Goal: Information Seeking & Learning: Check status

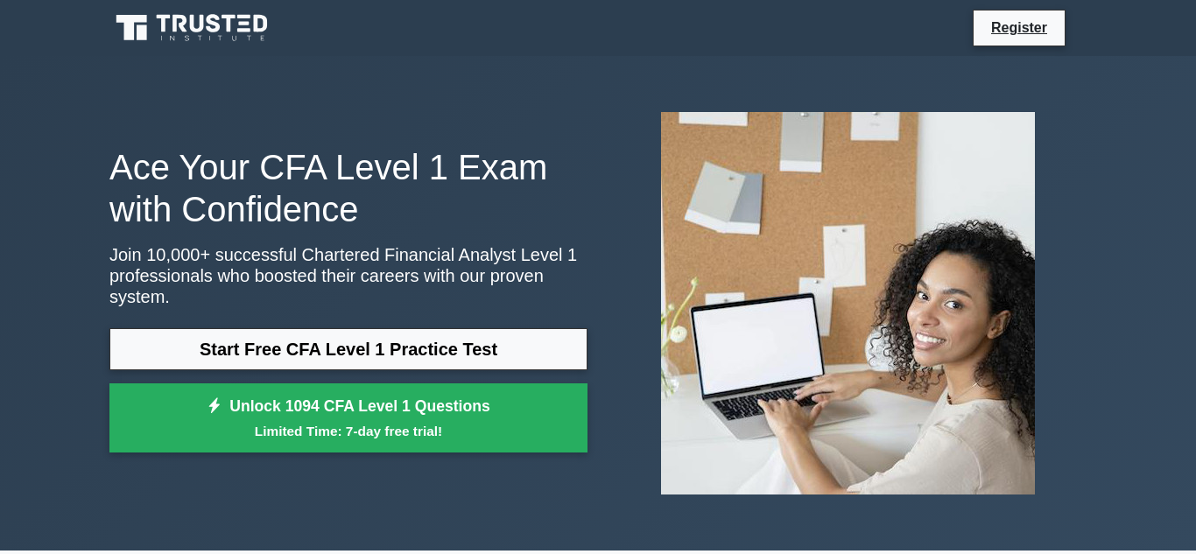
click at [333, 350] on link "Start Free CFA Level 1 Practice Test" at bounding box center [348, 349] width 478 height 42
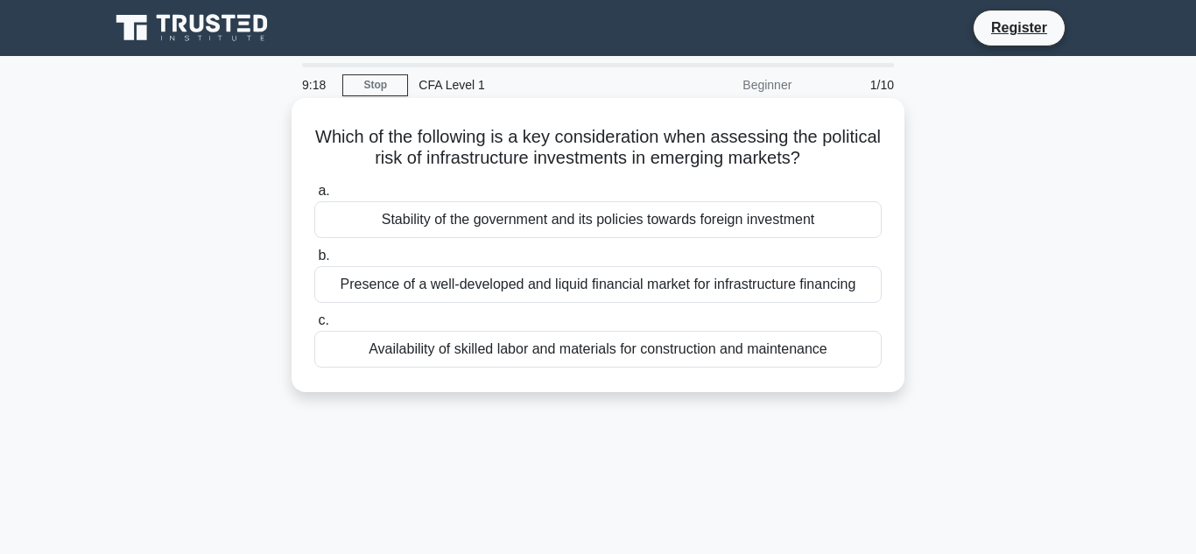
click at [616, 216] on div "Stability of the government and its policies towards foreign investment" at bounding box center [597, 219] width 567 height 37
click at [314, 197] on input "a. Stability of the government and its policies towards foreign investment" at bounding box center [314, 191] width 0 height 11
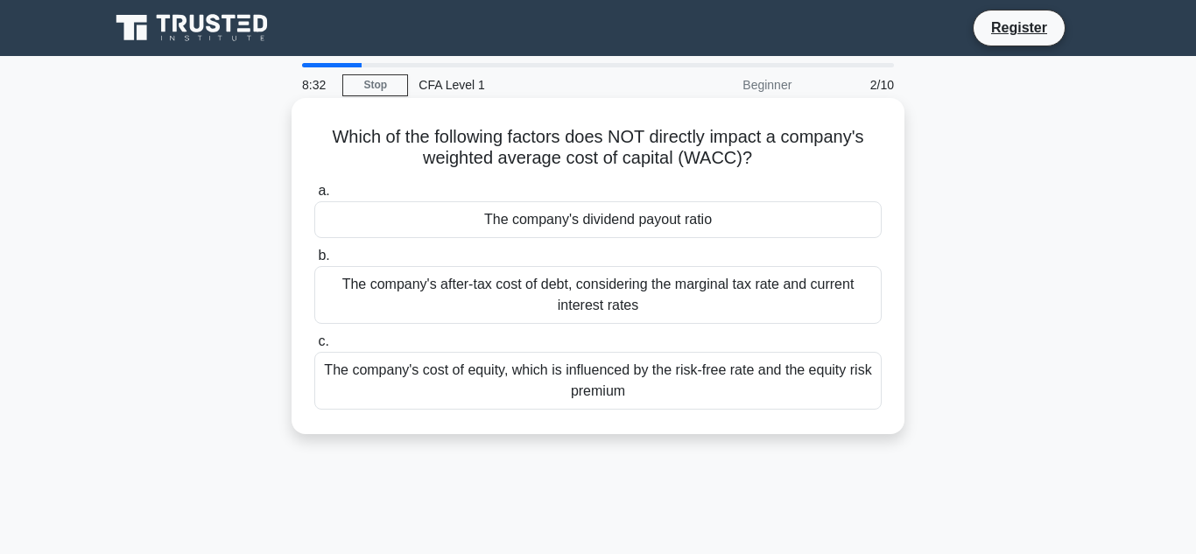
click at [816, 296] on div "The company's after-tax cost of debt, considering the marginal tax rate and cur…" at bounding box center [597, 295] width 567 height 58
click at [314, 262] on input "b. The company's after-tax cost of debt, considering the marginal tax rate and …" at bounding box center [314, 255] width 0 height 11
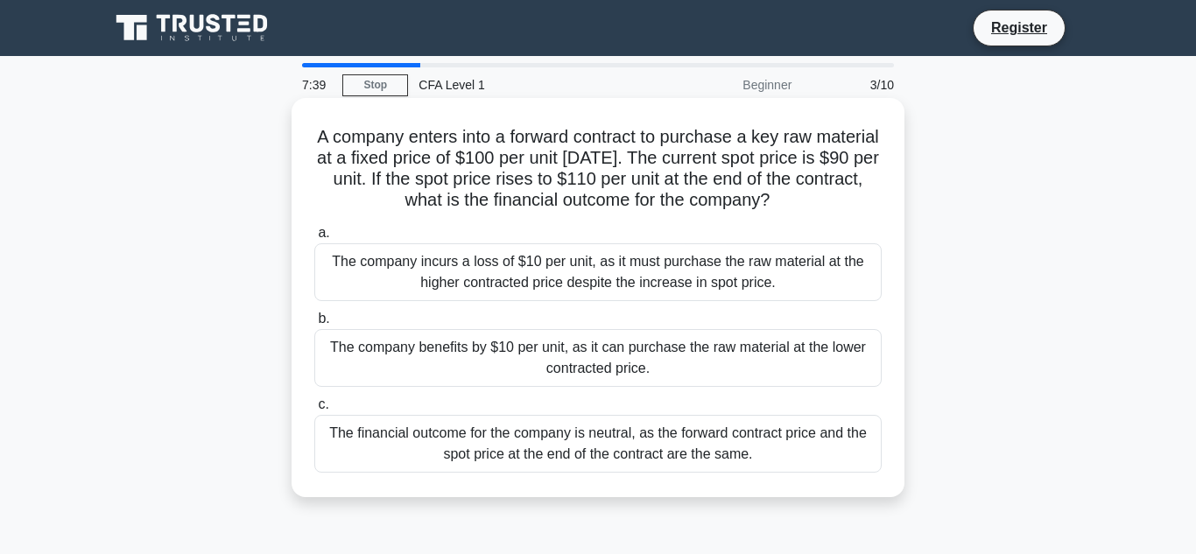
click at [726, 356] on div "The company benefits by $10 per unit, as it can purchase the raw material at th…" at bounding box center [597, 358] width 567 height 58
click at [314, 325] on input "b. The company benefits by $10 per unit, as it can purchase the raw material at…" at bounding box center [314, 318] width 0 height 11
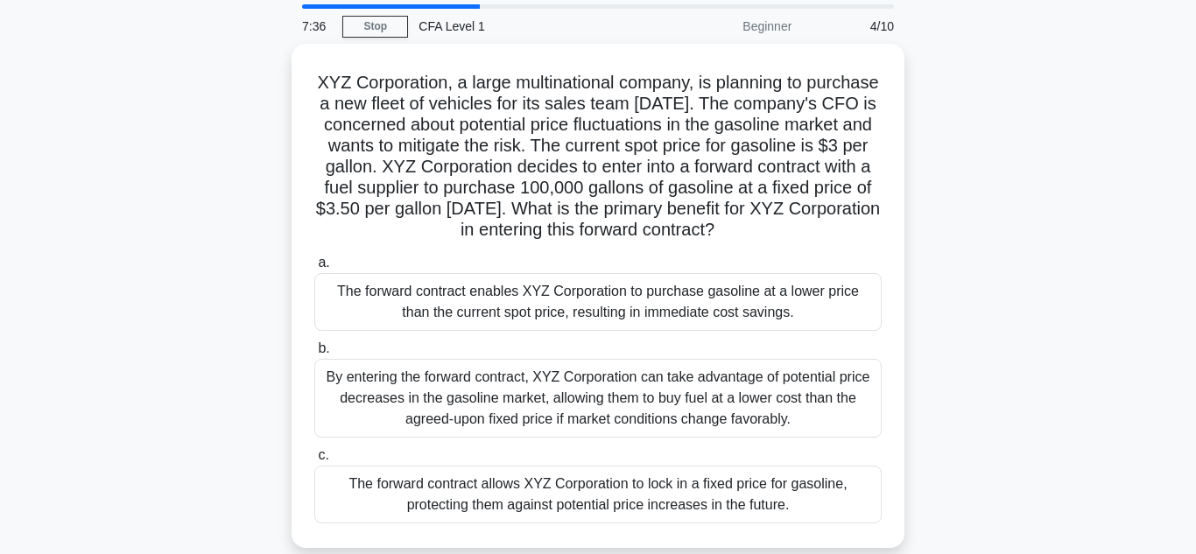
scroll to position [69, 0]
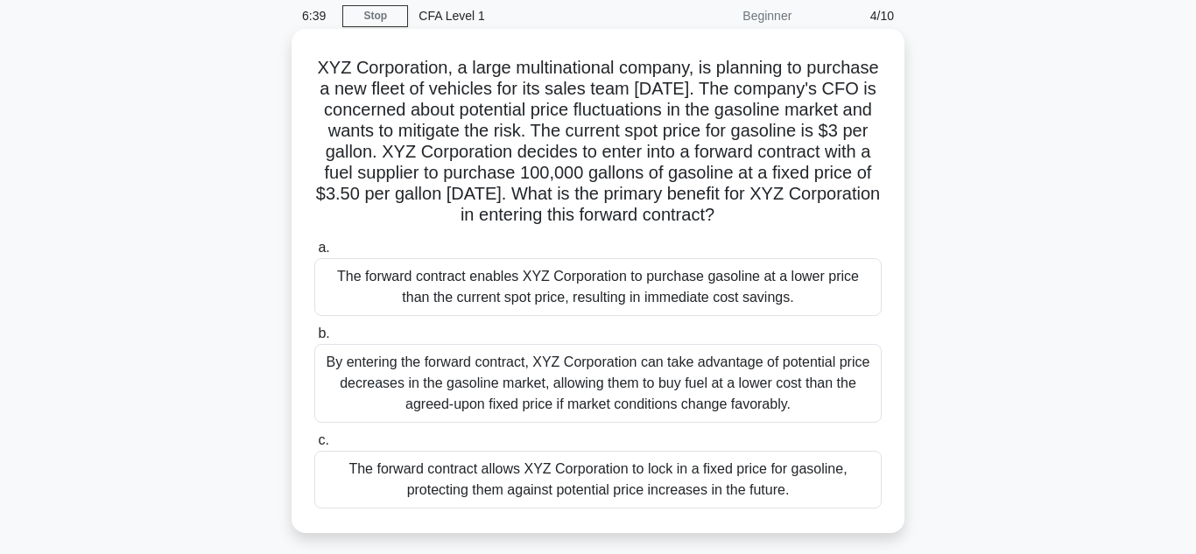
click at [584, 490] on div "The forward contract allows XYZ Corporation to lock in a fixed price for gasoli…" at bounding box center [597, 480] width 567 height 58
click at [314, 446] on input "c. The forward contract allows XYZ Corporation to lock in a fixed price for gas…" at bounding box center [314, 440] width 0 height 11
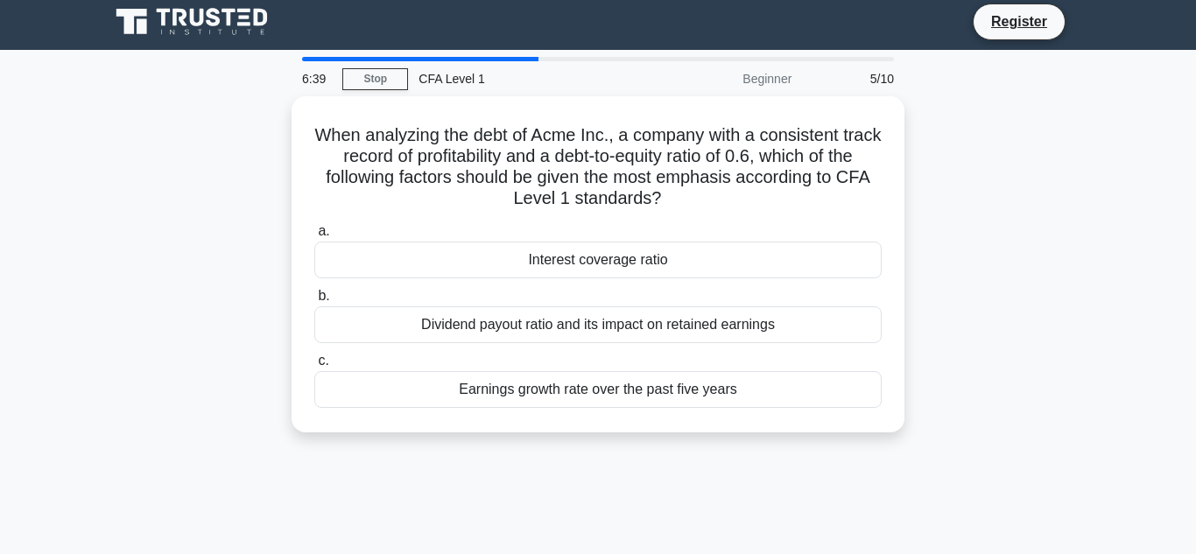
scroll to position [0, 0]
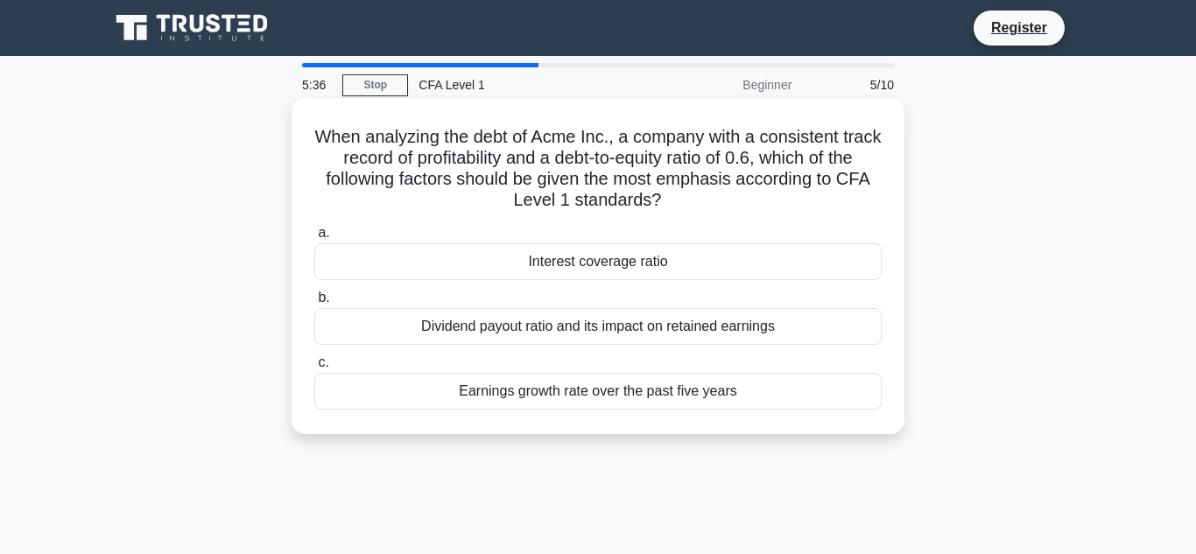
click at [597, 395] on div "Earnings growth rate over the past five years" at bounding box center [597, 391] width 567 height 37
click at [314, 368] on input "c. Earnings growth rate over the past five years" at bounding box center [314, 362] width 0 height 11
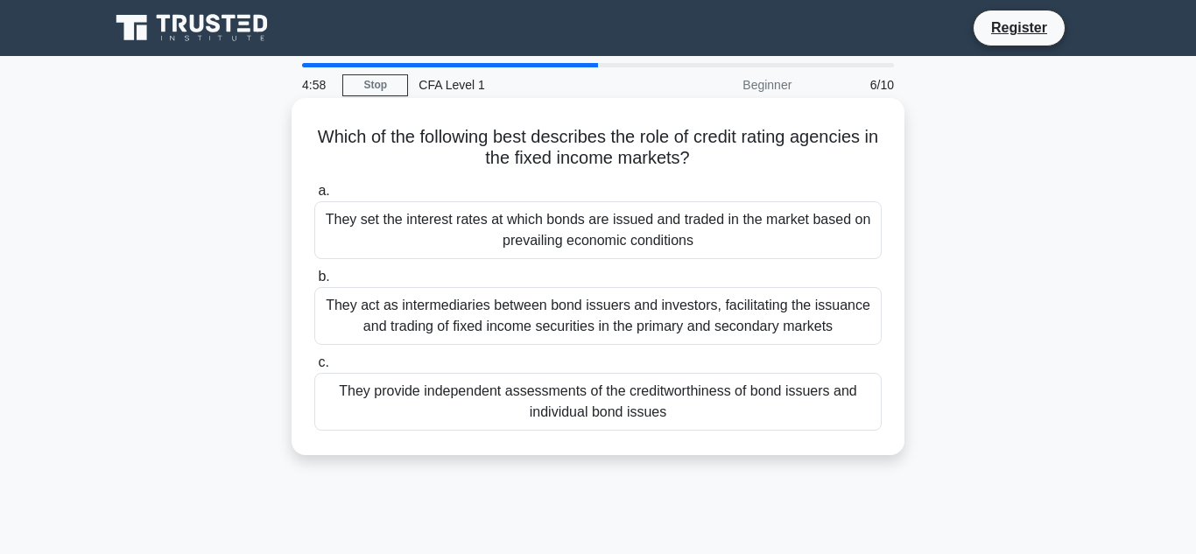
click at [713, 405] on div "They provide independent assessments of the creditworthiness of bond issuers an…" at bounding box center [597, 402] width 567 height 58
click at [314, 368] on input "c. They provide independent assessments of the creditworthiness of bond issuers…" at bounding box center [314, 362] width 0 height 11
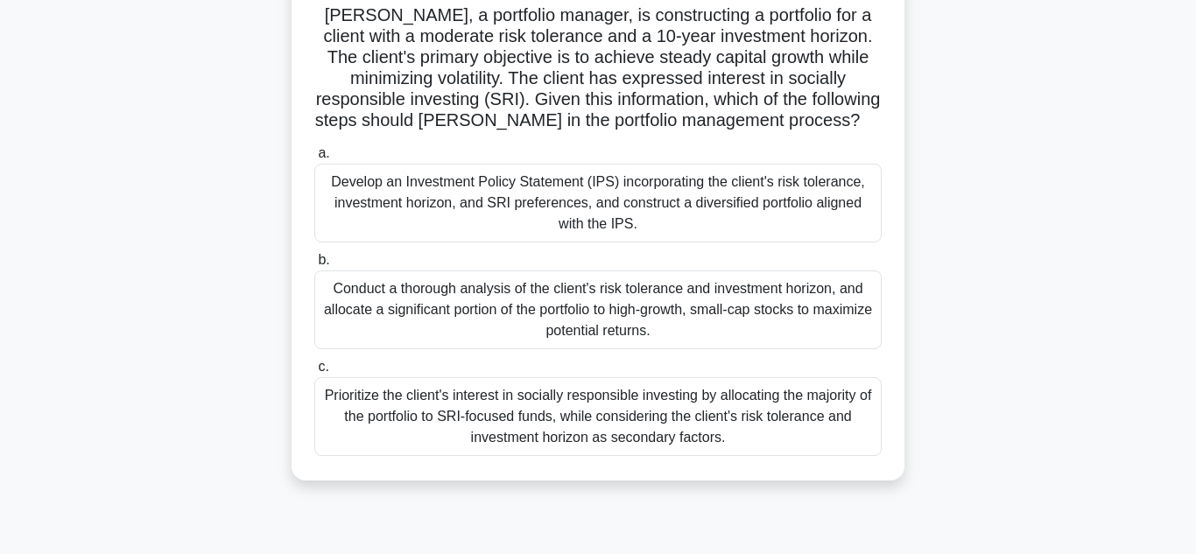
scroll to position [129, 0]
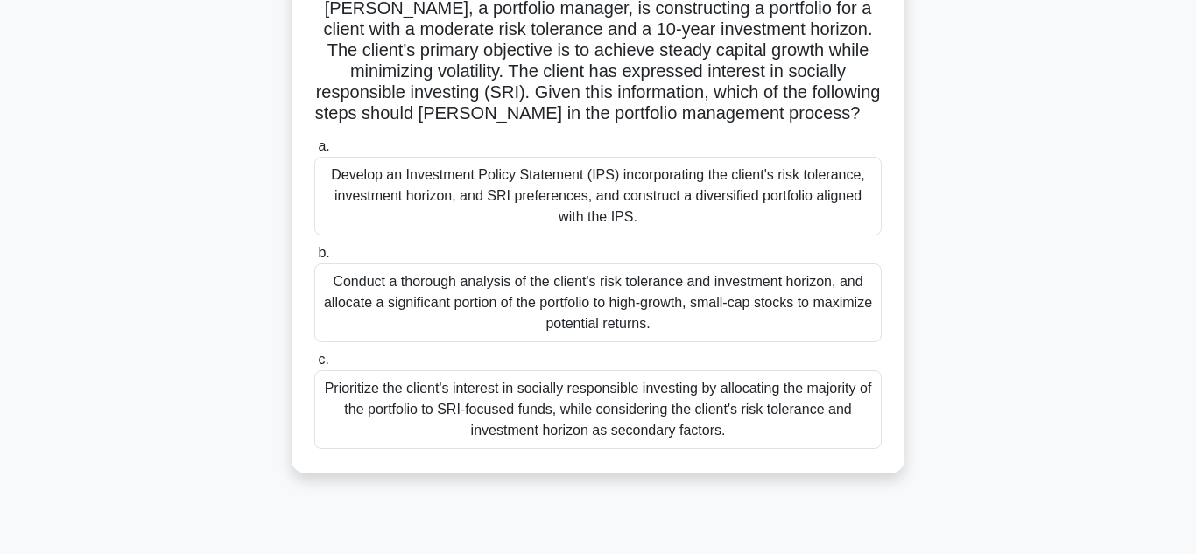
click at [793, 193] on div "Develop an Investment Policy Statement (IPS) incorporating the client's risk to…" at bounding box center [597, 196] width 567 height 79
click at [314, 152] on input "a. Develop an Investment Policy Statement (IPS) incorporating the client's risk…" at bounding box center [314, 146] width 0 height 11
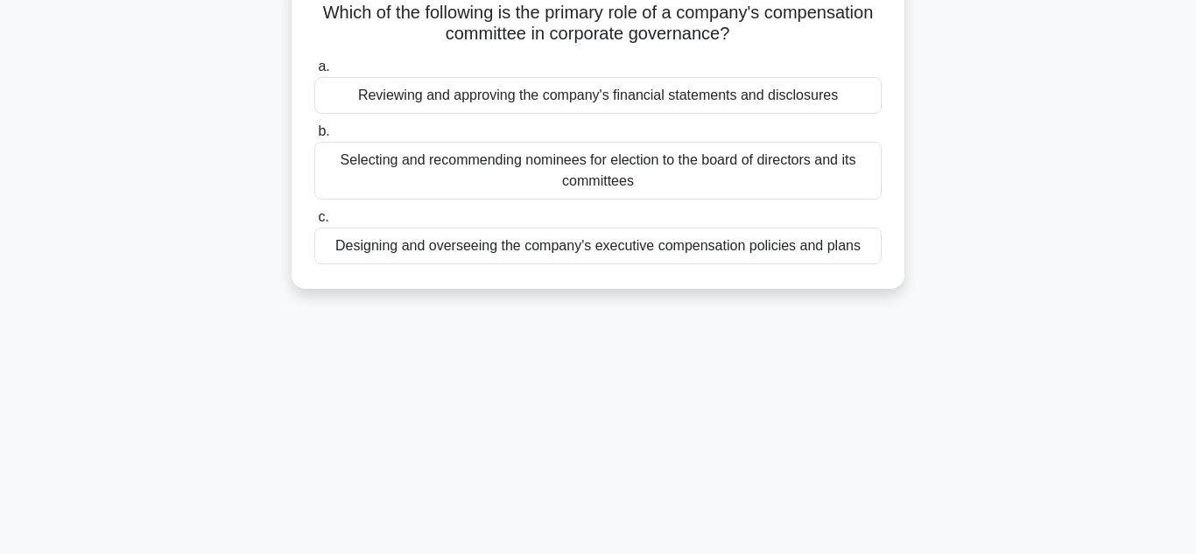
scroll to position [0, 0]
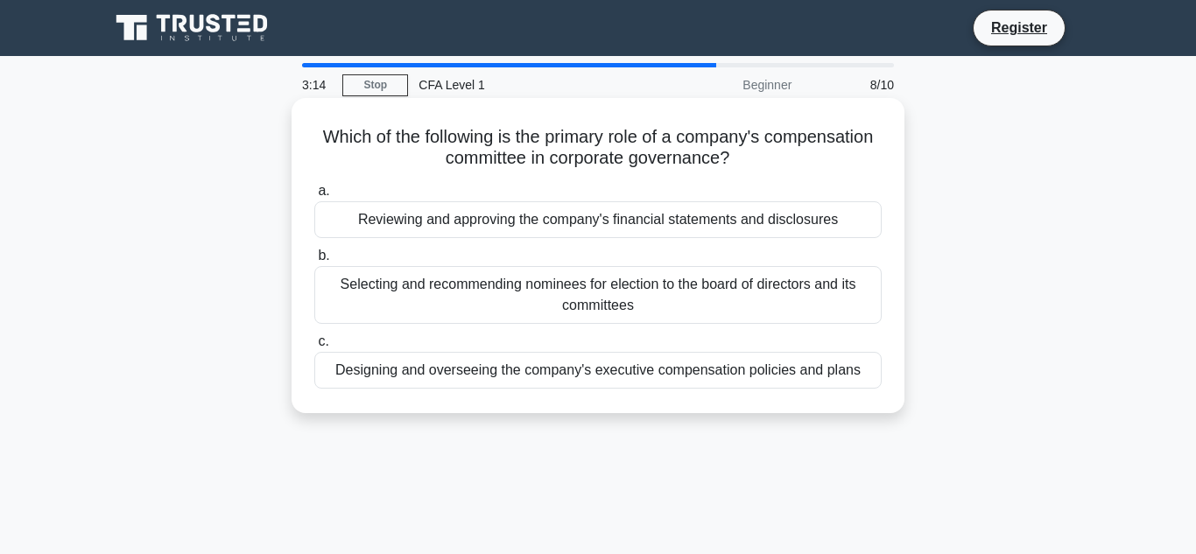
click at [523, 371] on div "Designing and overseeing the company's executive compensation policies and plans" at bounding box center [597, 370] width 567 height 37
click at [314, 347] on input "c. Designing and overseeing the company's executive compensation policies and p…" at bounding box center [314, 341] width 0 height 11
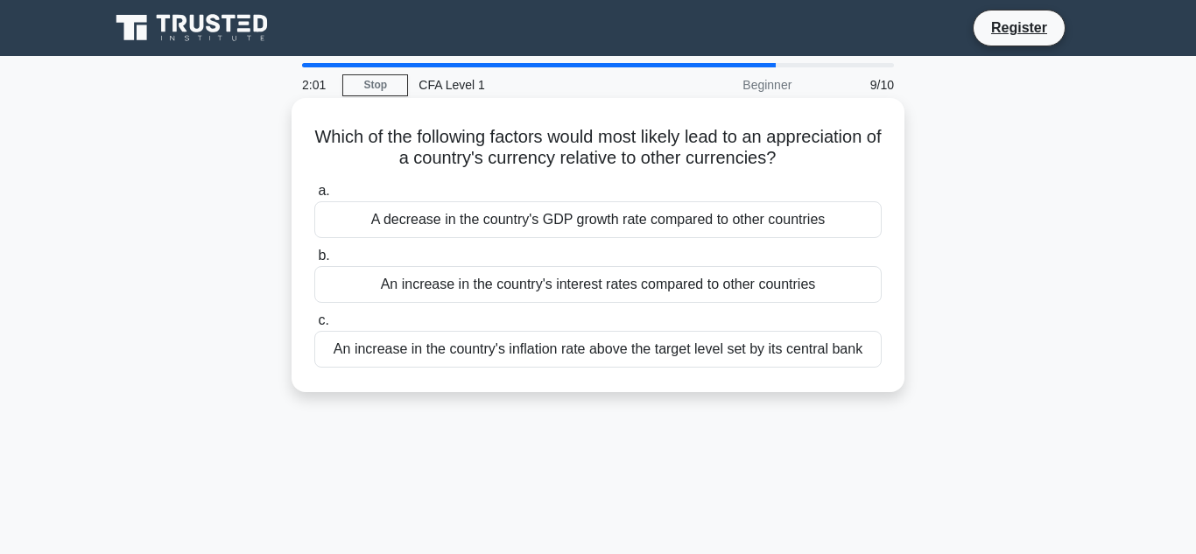
click at [610, 213] on div "A decrease in the country's GDP growth rate compared to other countries" at bounding box center [597, 219] width 567 height 37
click at [314, 197] on input "a. A decrease in the country's GDP growth rate compared to other countries" at bounding box center [314, 191] width 0 height 11
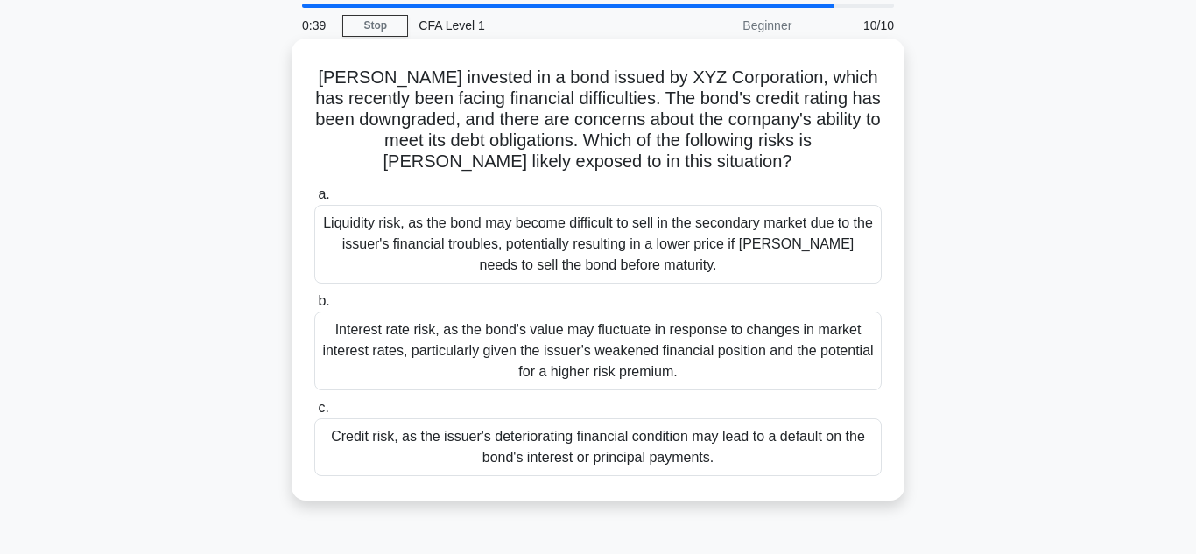
scroll to position [60, 0]
click at [461, 243] on div "Liquidity risk, as the bond may become difficult to sell in the secondary marke…" at bounding box center [597, 243] width 567 height 79
click at [314, 200] on input "a. Liquidity risk, as the bond may become difficult to sell in the secondary ma…" at bounding box center [314, 193] width 0 height 11
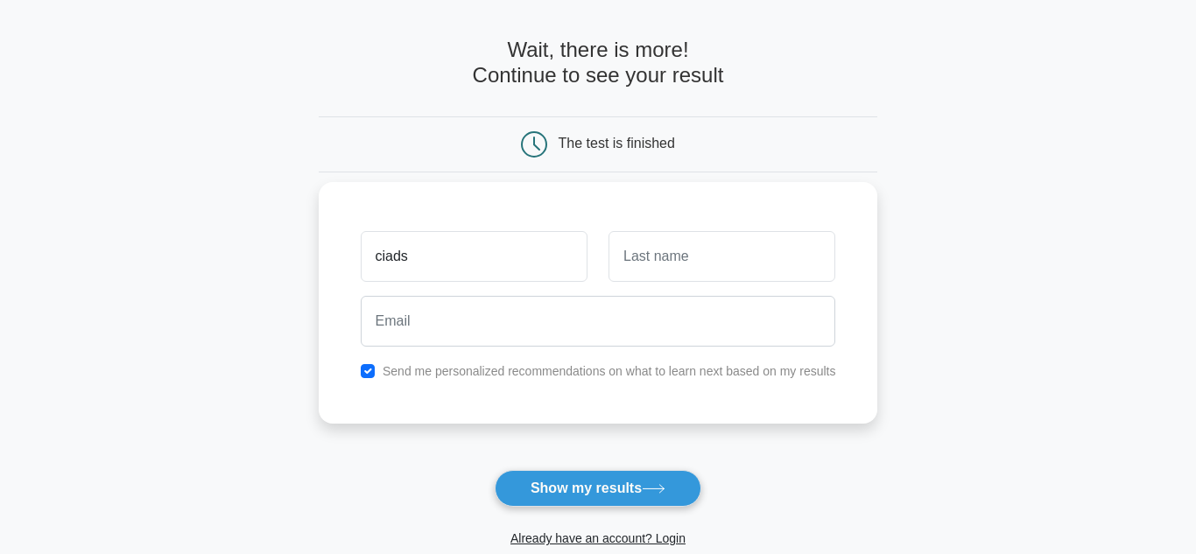
type input "ciads"
type input "hsjs"
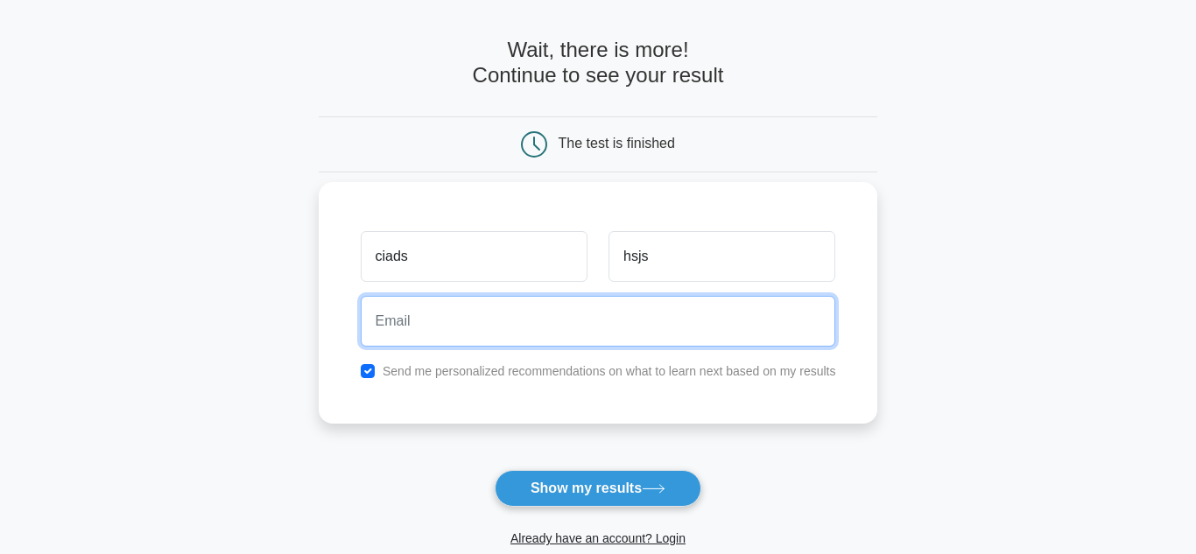
click at [427, 316] on input "email" at bounding box center [598, 321] width 475 height 51
type input "ciandonnelly23@gmail.com"
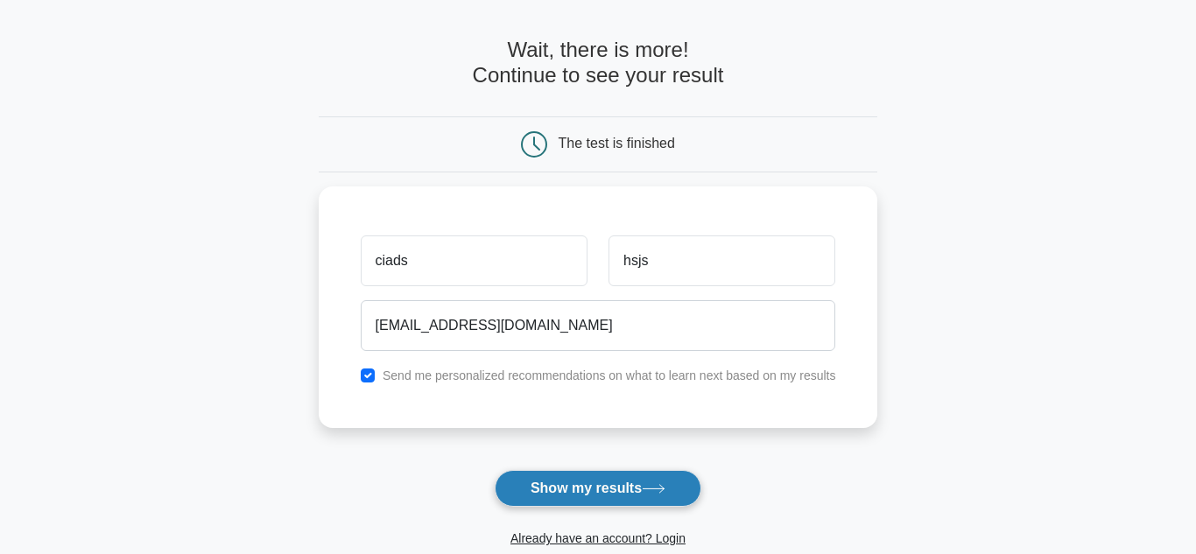
click at [559, 483] on button "Show my results" at bounding box center [598, 488] width 207 height 37
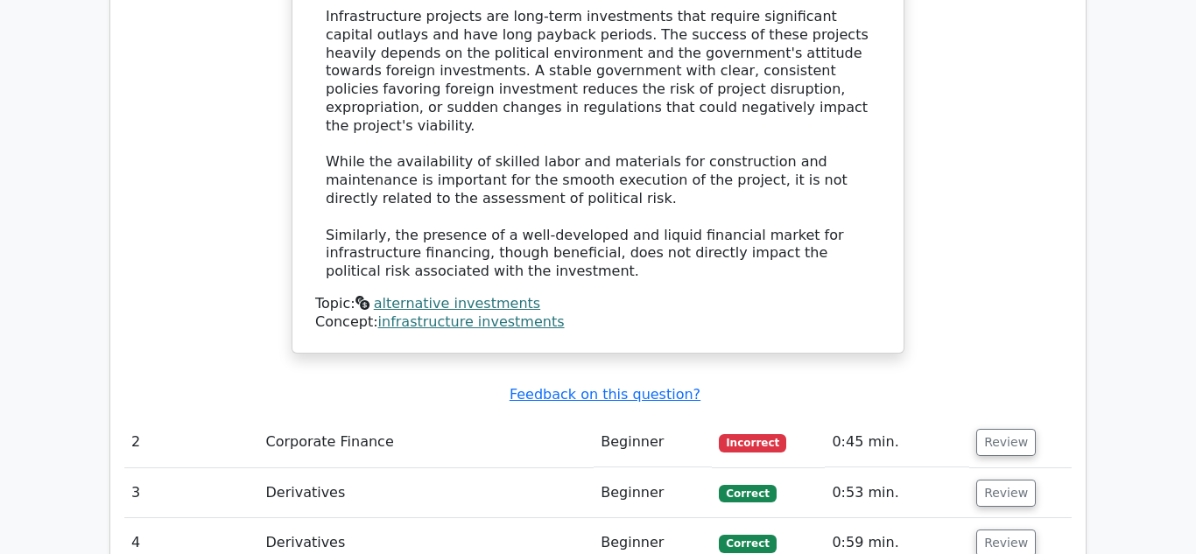
scroll to position [1967, 0]
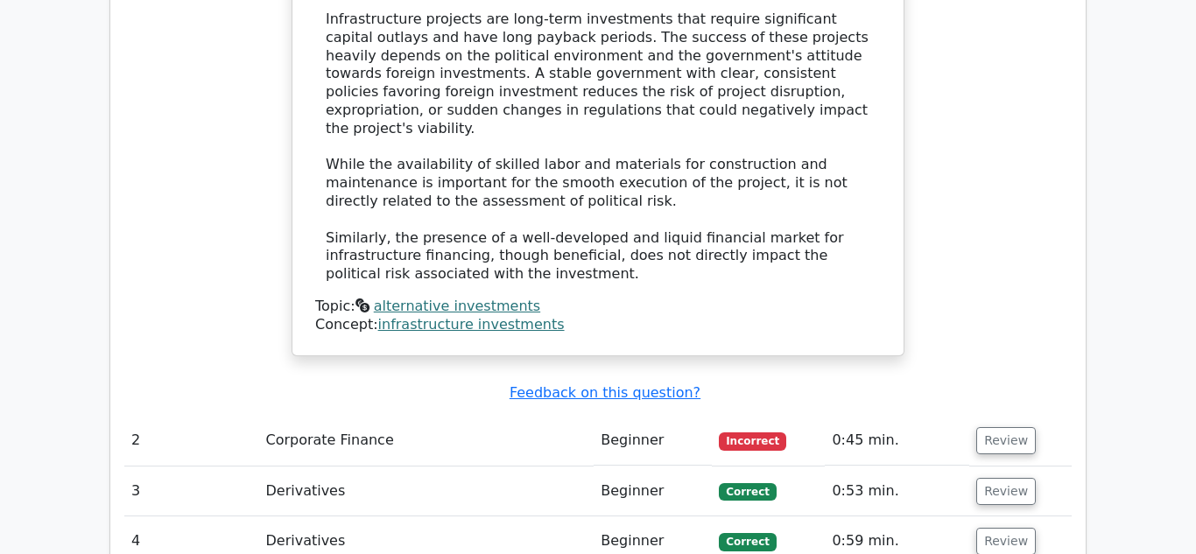
click at [498, 416] on td "Corporate Finance" at bounding box center [425, 441] width 335 height 50
click at [977, 427] on button "Review" at bounding box center [1006, 440] width 60 height 27
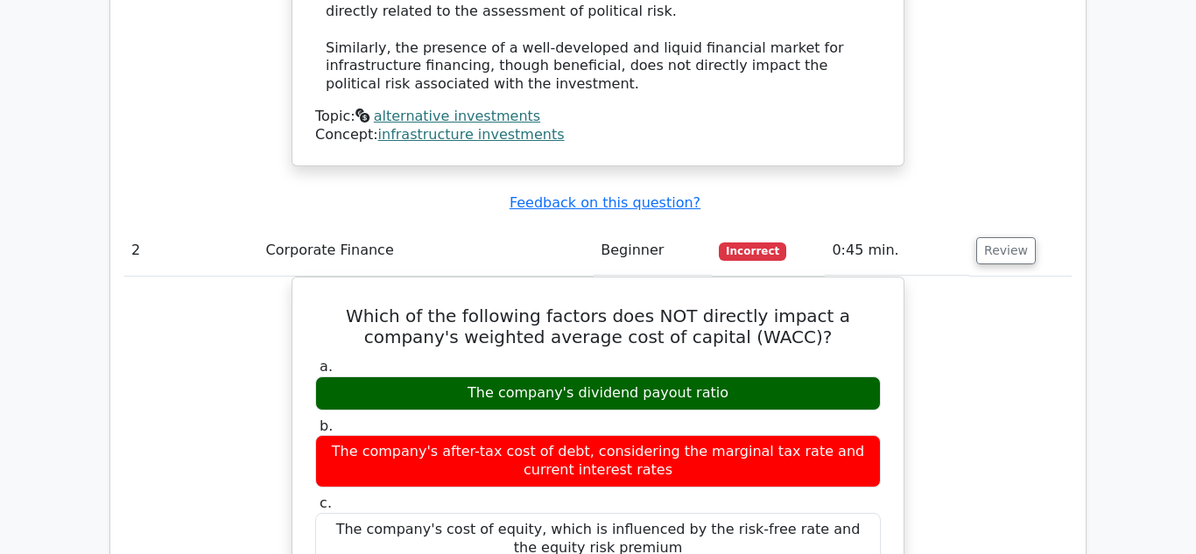
scroll to position [2159, 0]
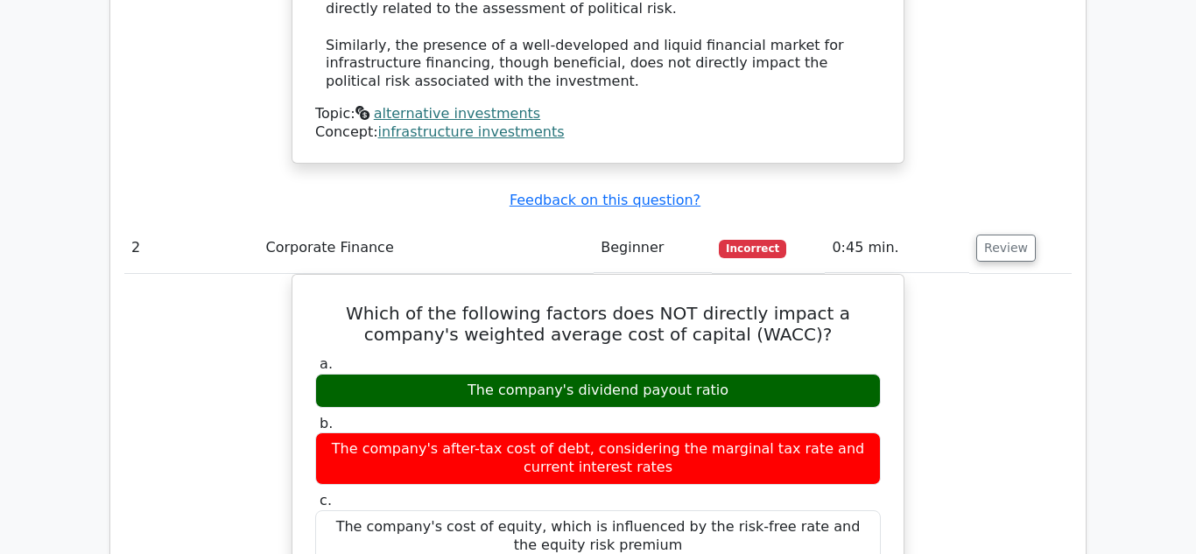
click at [829, 432] on div "The company's after-tax cost of debt, considering the marginal tax rate and cur…" at bounding box center [597, 458] width 565 height 53
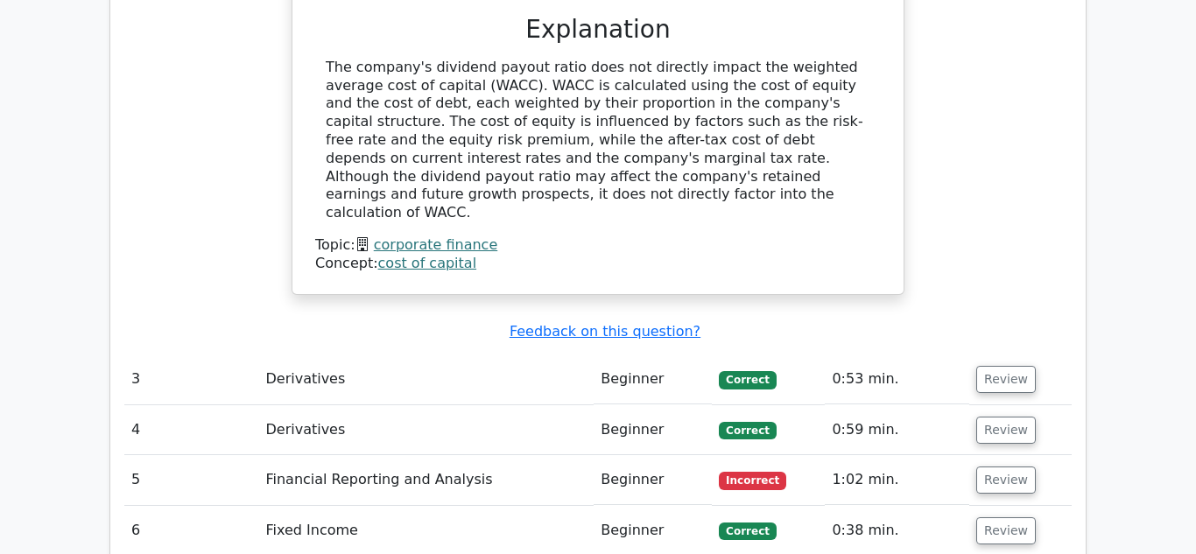
scroll to position [2736, 0]
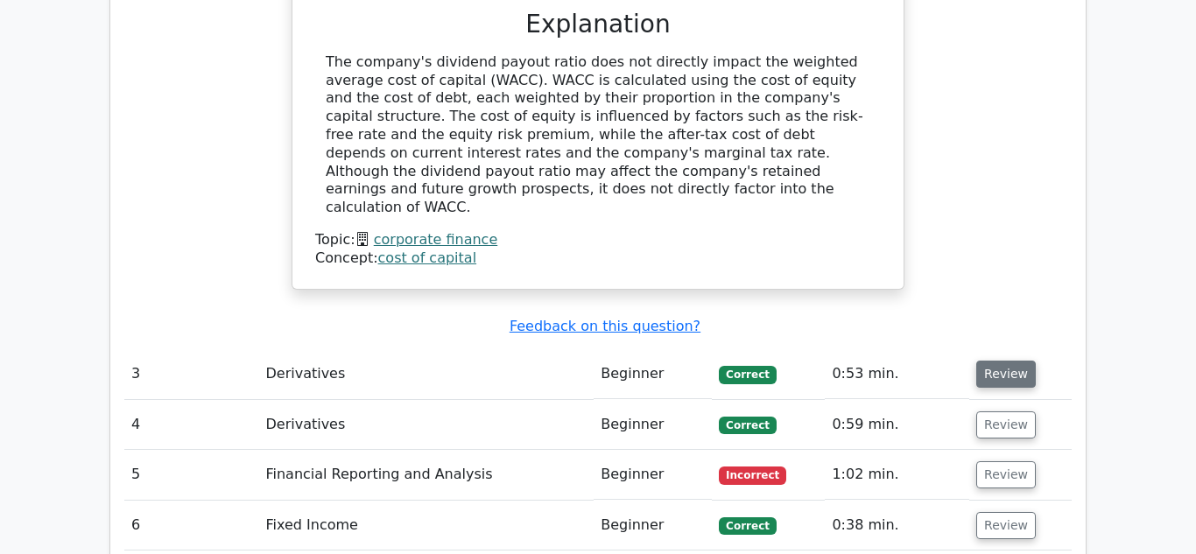
click at [1005, 361] on button "Review" at bounding box center [1006, 374] width 60 height 27
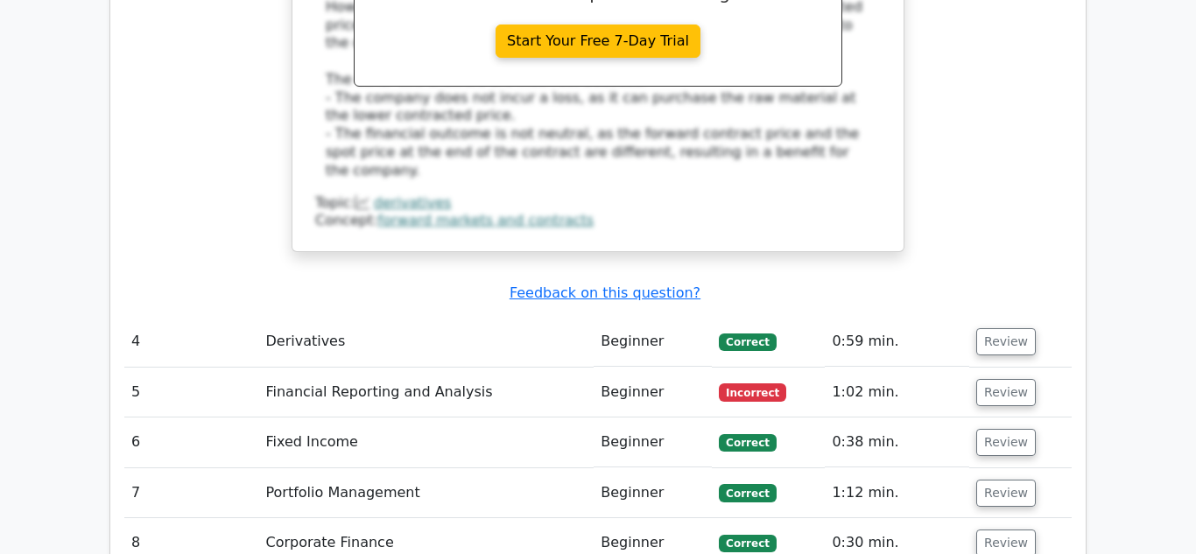
scroll to position [3660, 0]
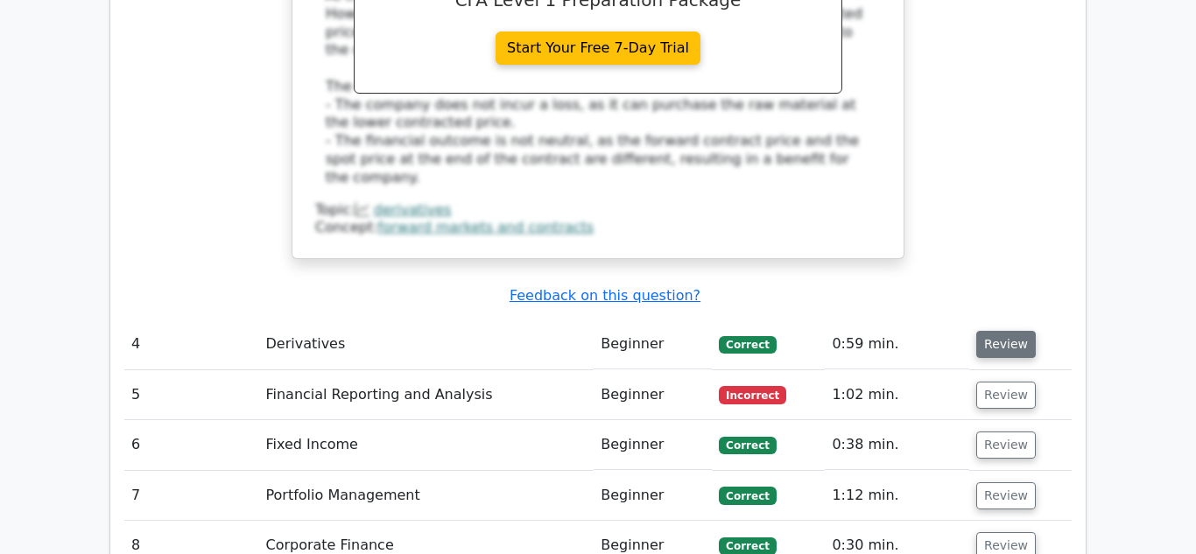
click at [987, 331] on button "Review" at bounding box center [1006, 344] width 60 height 27
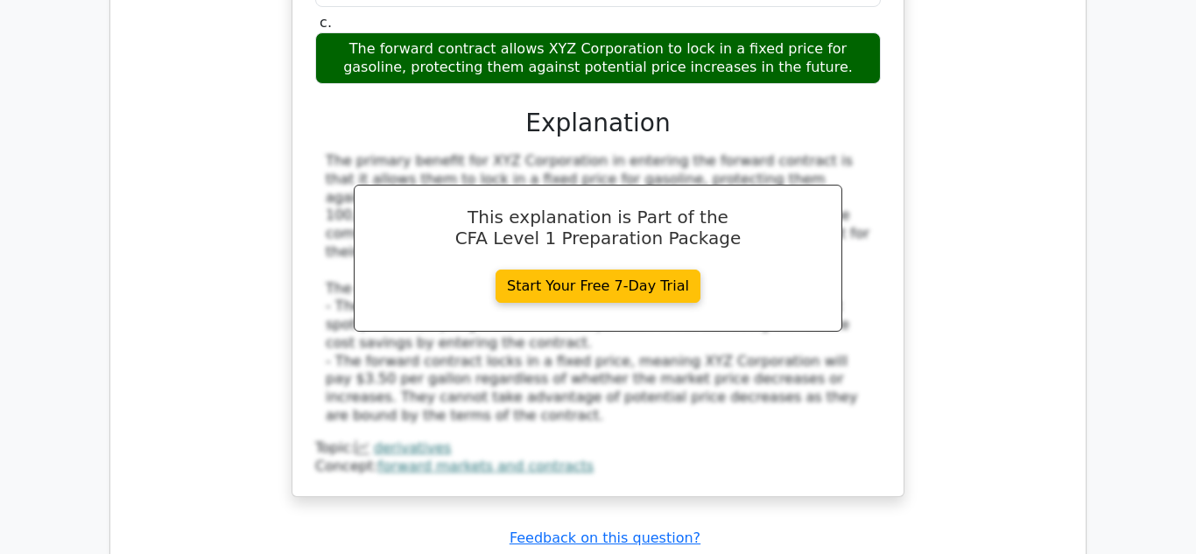
scroll to position [4433, 0]
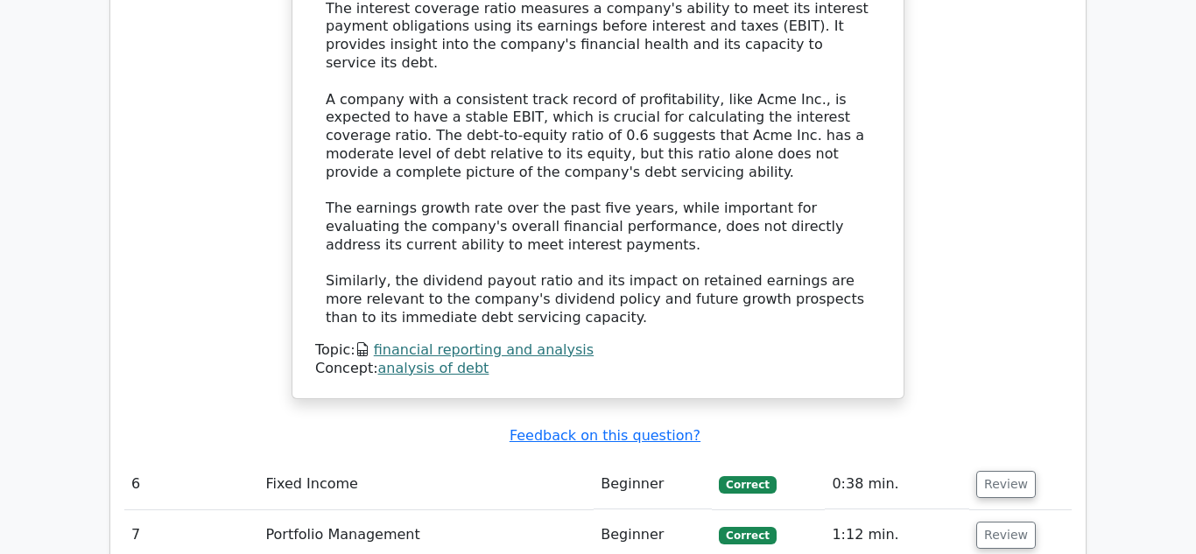
scroll to position [5461, 0]
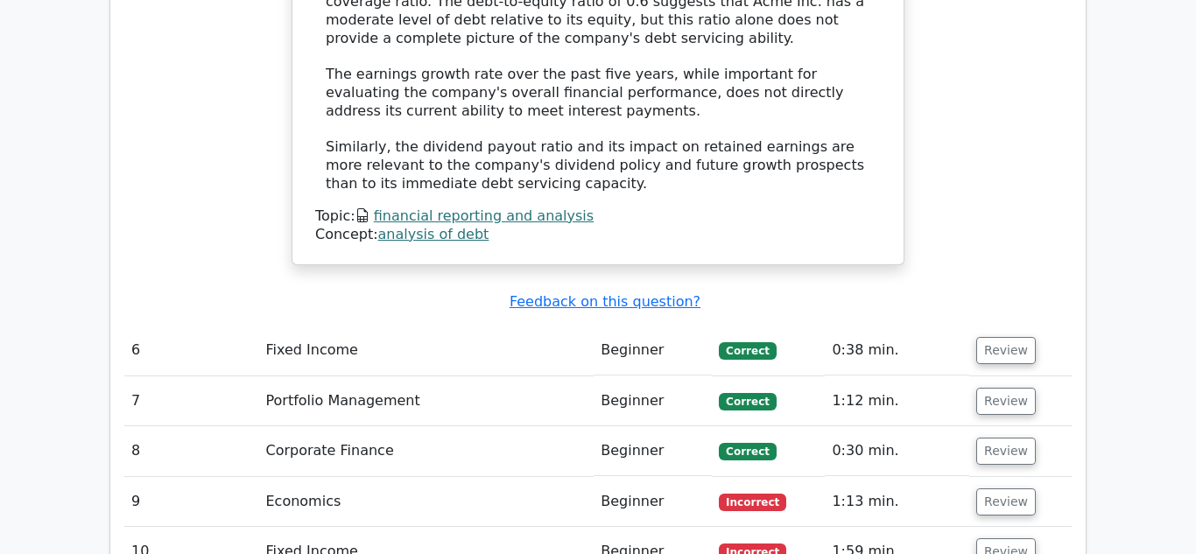
scroll to position [5592, 0]
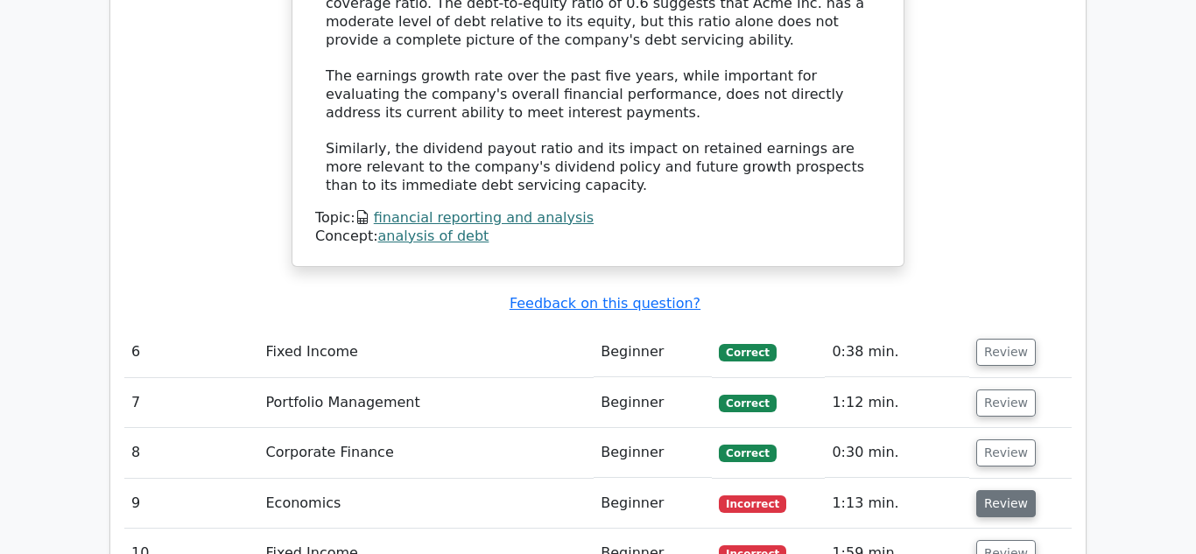
click at [1000, 490] on button "Review" at bounding box center [1006, 503] width 60 height 27
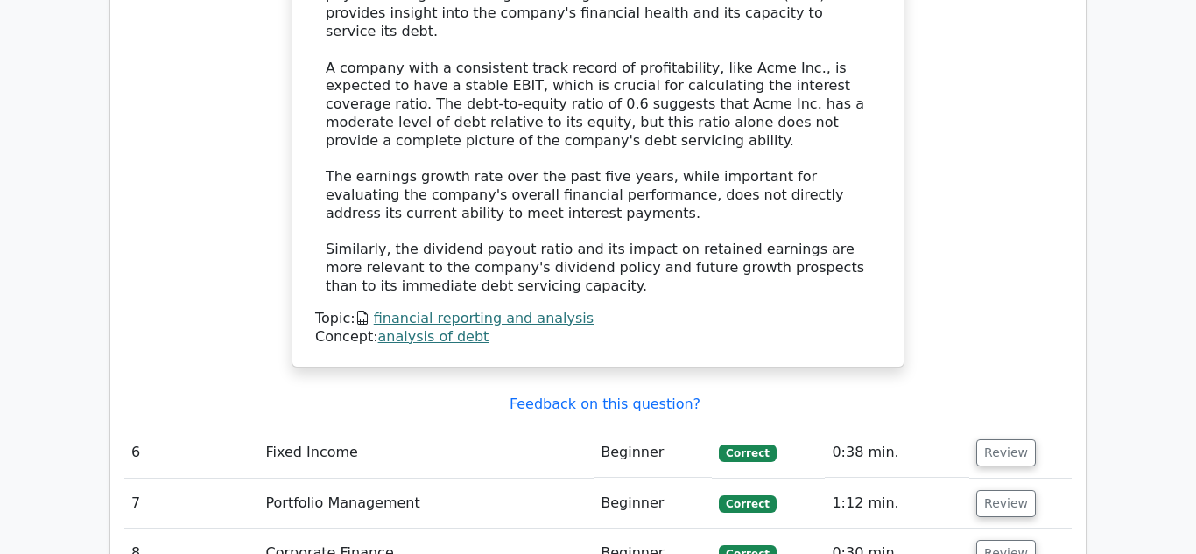
scroll to position [5497, 0]
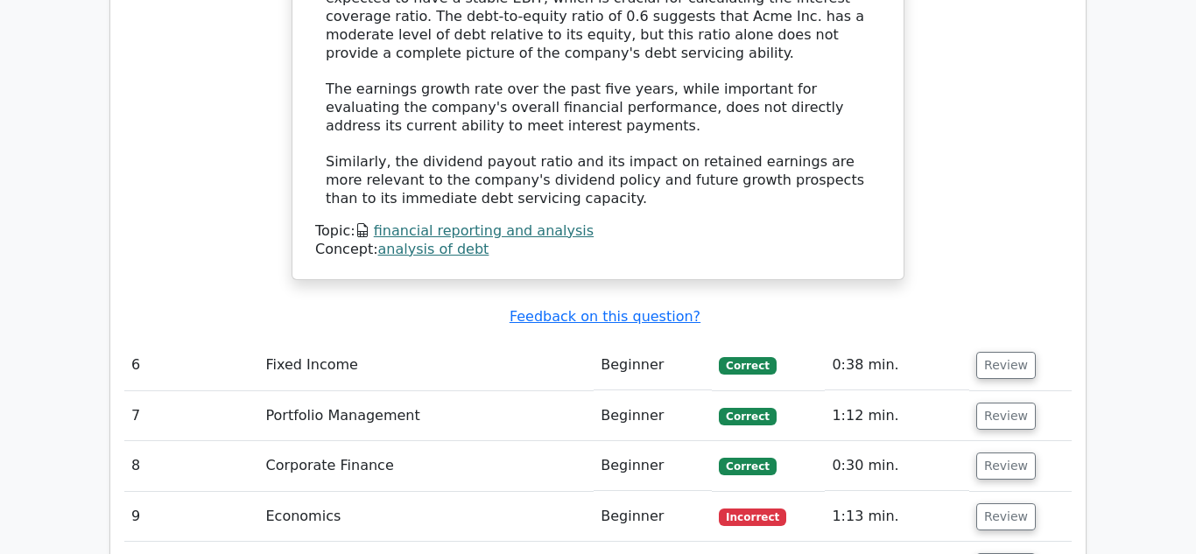
scroll to position [5604, 0]
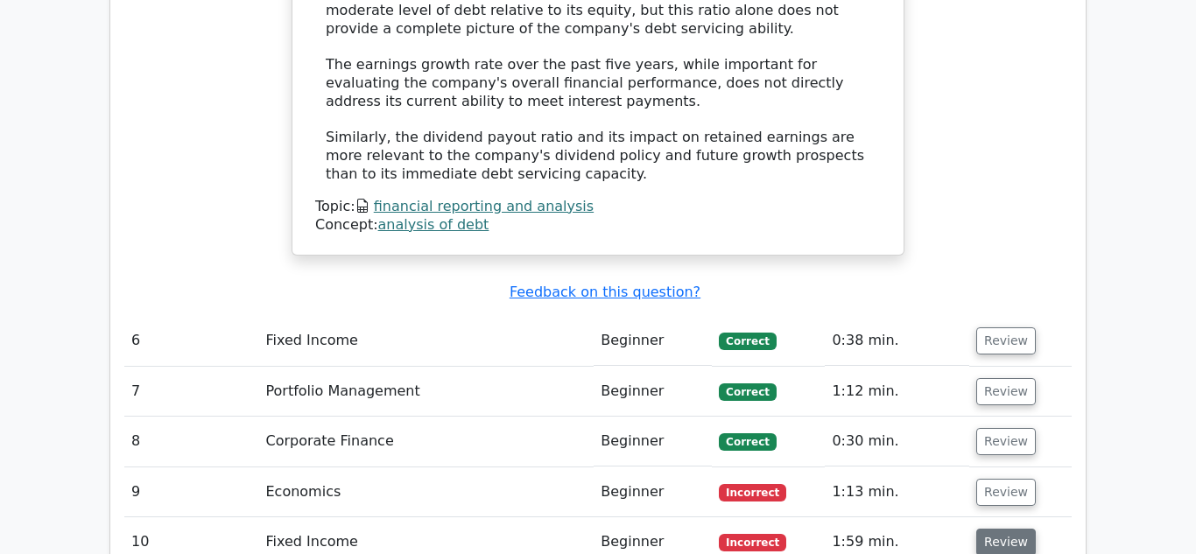
click at [997, 529] on button "Review" at bounding box center [1006, 542] width 60 height 27
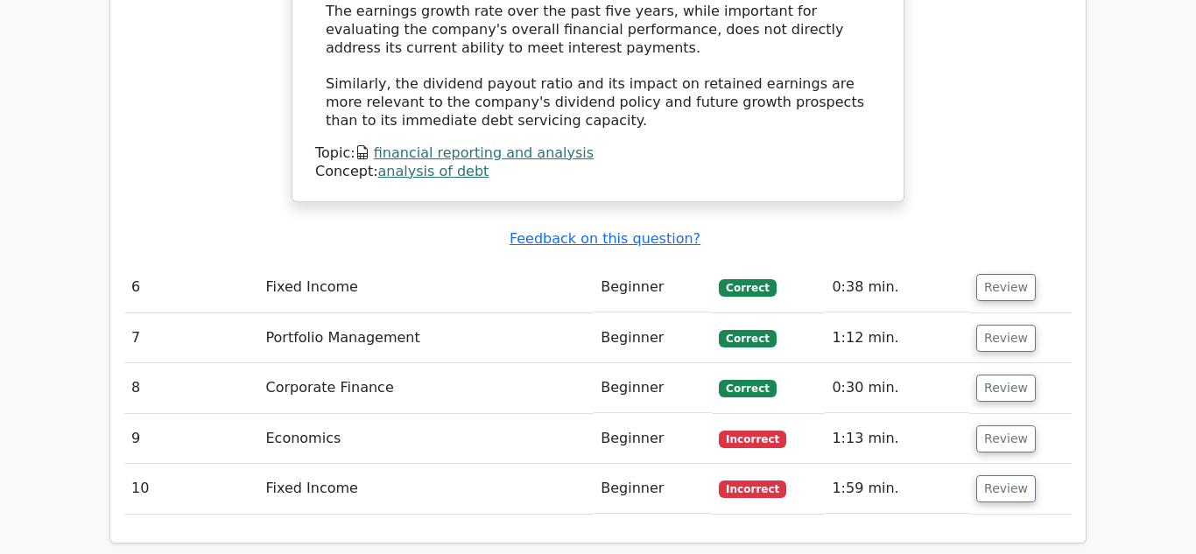
scroll to position [5653, 0]
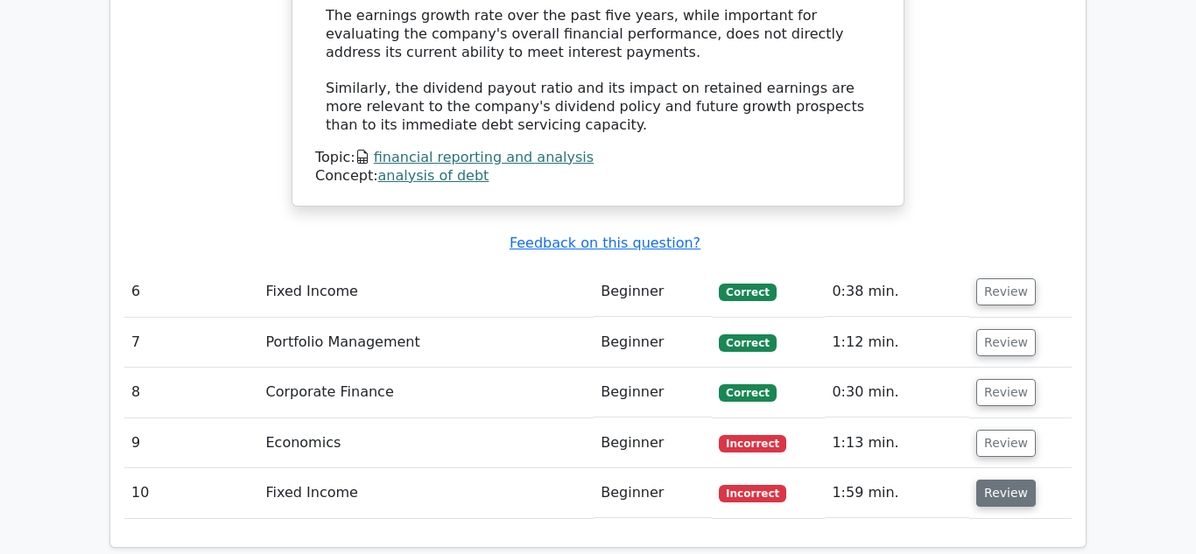
click at [976, 480] on button "Review" at bounding box center [1006, 493] width 60 height 27
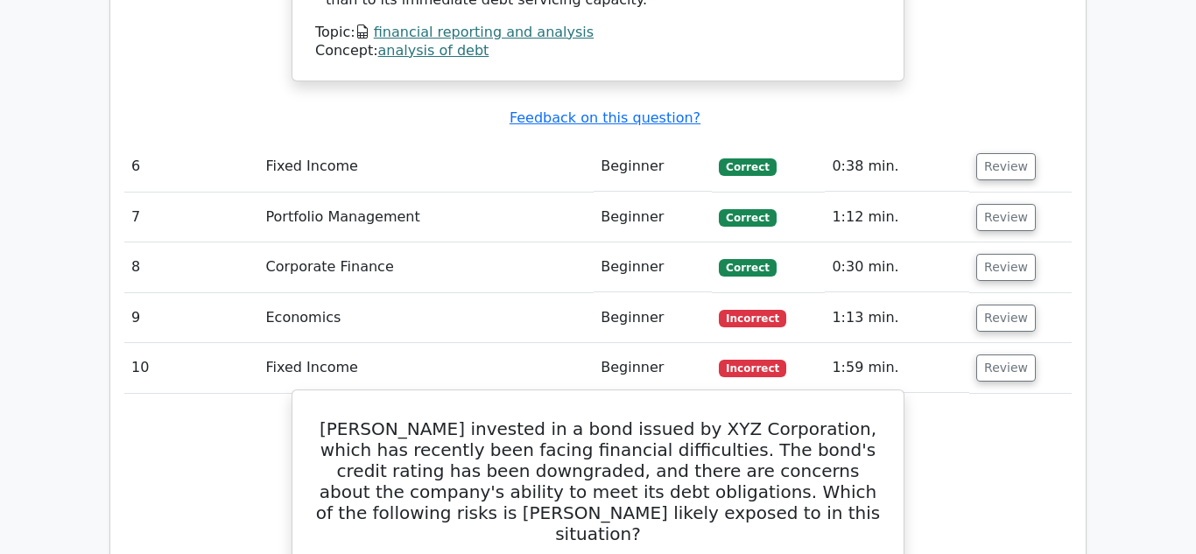
scroll to position [5780, 0]
